Goal: Information Seeking & Learning: Learn about a topic

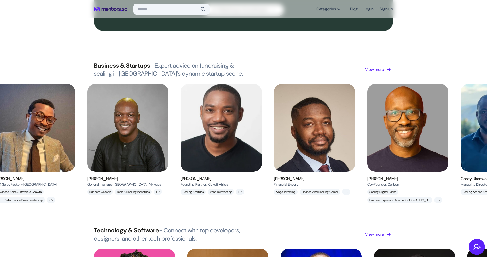
scroll to position [0, 196]
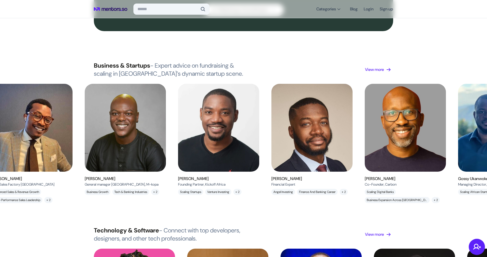
click at [134, 131] on img at bounding box center [125, 127] width 91 height 99
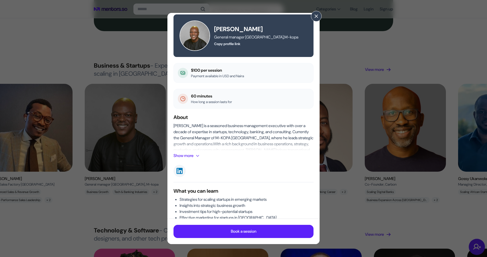
scroll to position [0, 0]
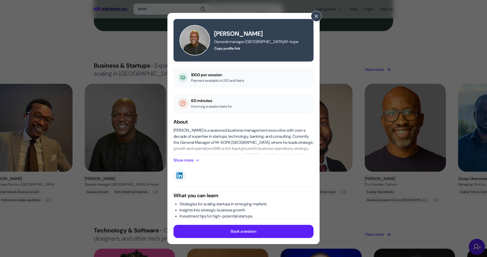
drag, startPoint x: 190, startPoint y: 74, endPoint x: 229, endPoint y: 74, distance: 39.3
click at [229, 74] on div "$100 per session Payment available in USD and Naira" at bounding box center [243, 78] width 140 height 20
click at [316, 18] on span at bounding box center [316, 16] width 6 height 6
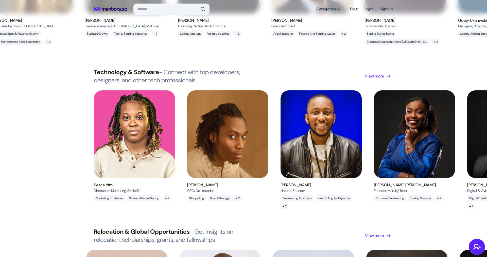
scroll to position [532, 0]
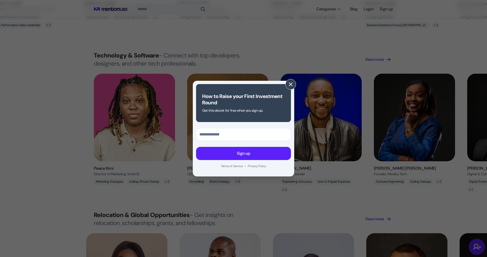
click at [290, 86] on span at bounding box center [291, 85] width 6 height 6
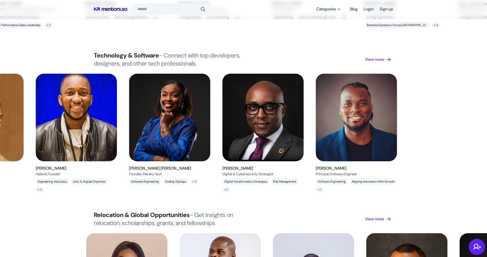
scroll to position [0, 249]
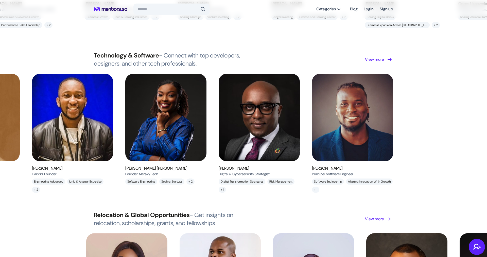
click at [376, 57] on p "View more" at bounding box center [374, 60] width 19 height 6
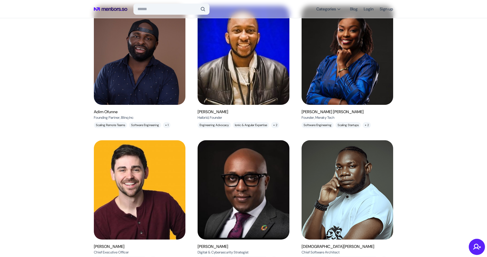
scroll to position [404, 0]
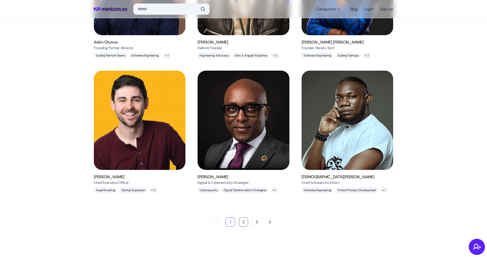
click at [240, 224] on button "2" at bounding box center [243, 222] width 9 height 9
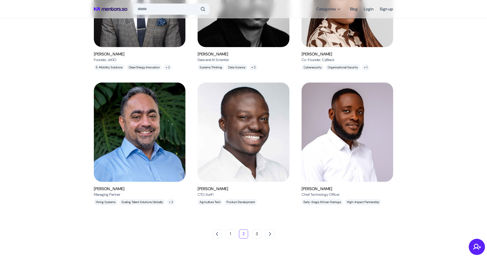
scroll to position [396, 0]
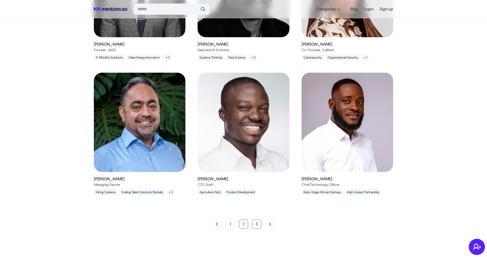
click at [255, 224] on button "3" at bounding box center [256, 224] width 9 height 9
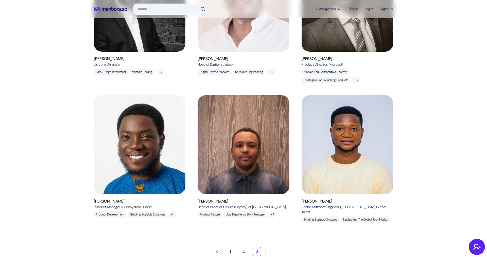
scroll to position [278, 0]
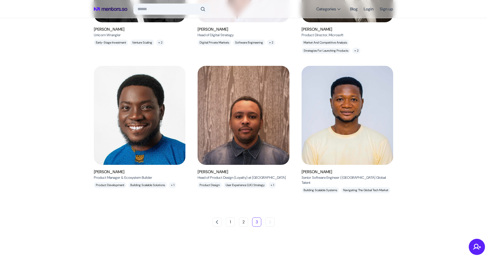
click at [250, 119] on img at bounding box center [243, 116] width 103 height 112
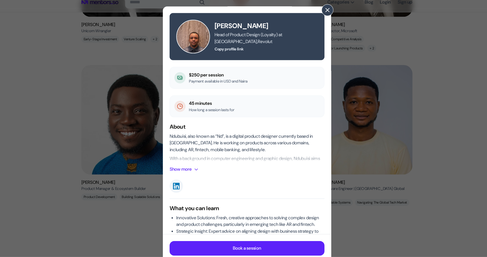
click at [316, 17] on span at bounding box center [316, 16] width 6 height 6
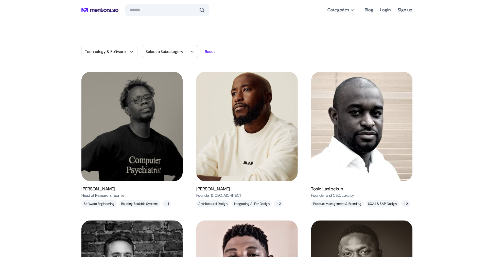
click at [210, 44] on p "Reset" at bounding box center [209, 46] width 9 height 5
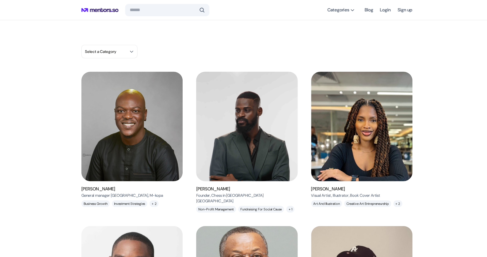
click at [113, 9] on icon at bounding box center [115, 9] width 26 height 4
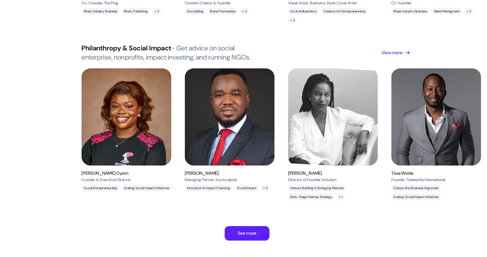
scroll to position [1335, 0]
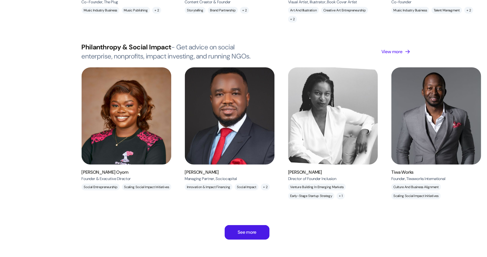
click at [243, 228] on link "See more" at bounding box center [243, 234] width 41 height 13
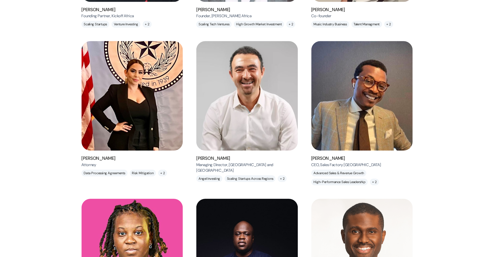
scroll to position [421, 0]
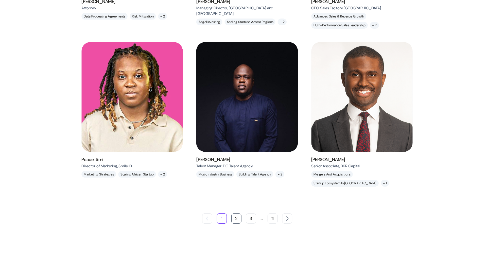
click at [233, 223] on button "2" at bounding box center [233, 222] width 9 height 9
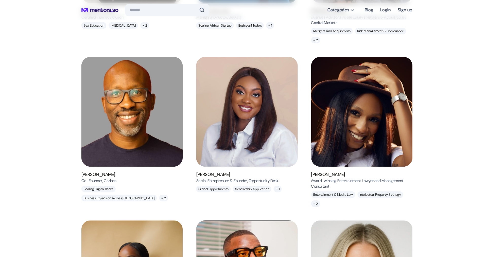
scroll to position [52, 0]
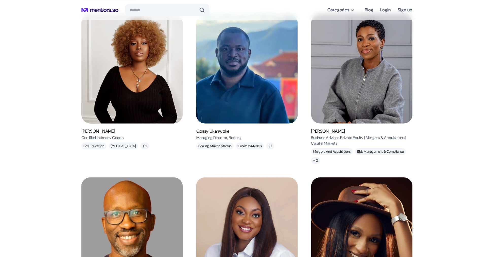
click at [103, 10] on icon at bounding box center [110, 9] width 33 height 14
